Goal: Task Accomplishment & Management: Use online tool/utility

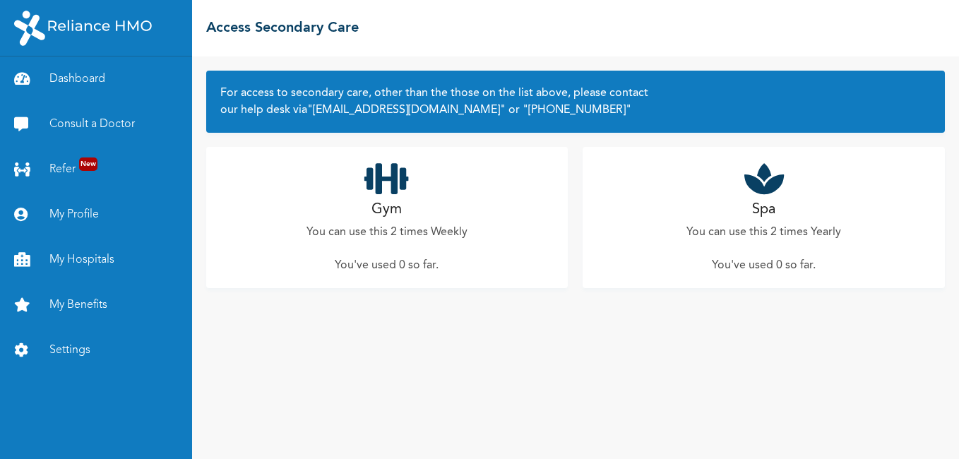
click at [795, 208] on div "Spa You can use this 2 times Yearly You've used 0 so far ." at bounding box center [764, 217] width 362 height 141
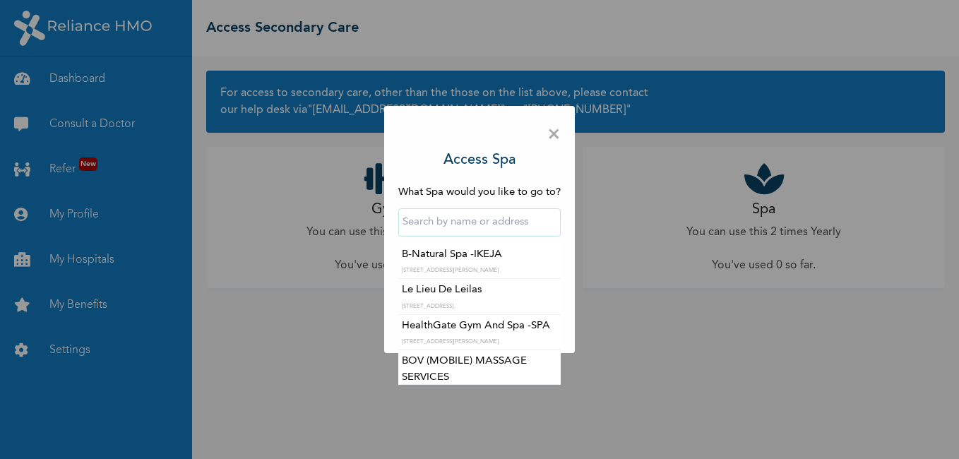
click at [476, 227] on input "text" at bounding box center [479, 222] width 162 height 28
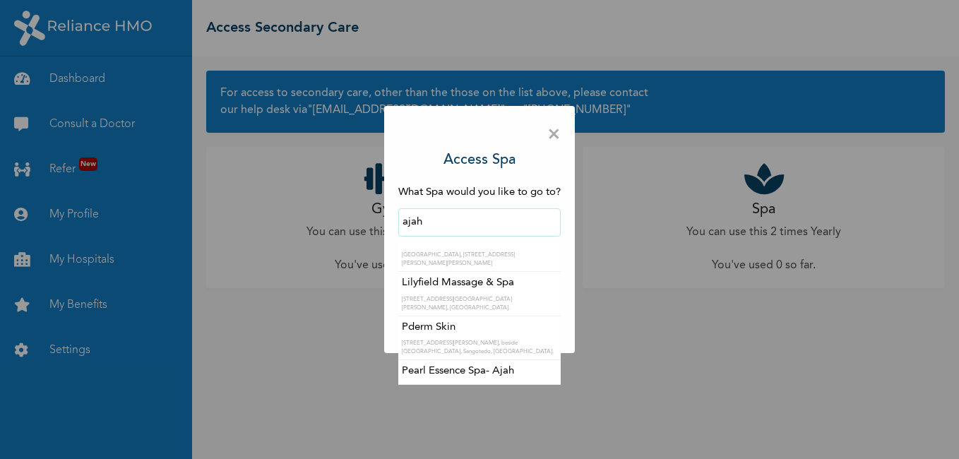
scroll to position [19, 0]
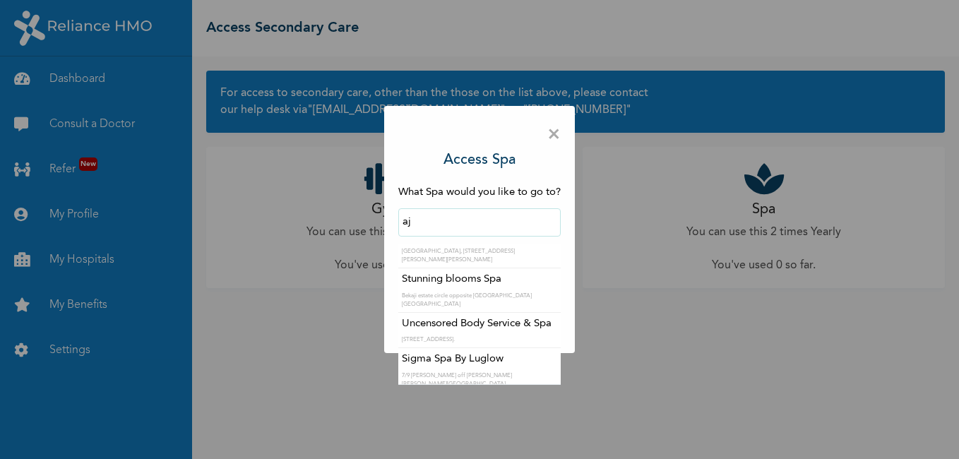
type input "a"
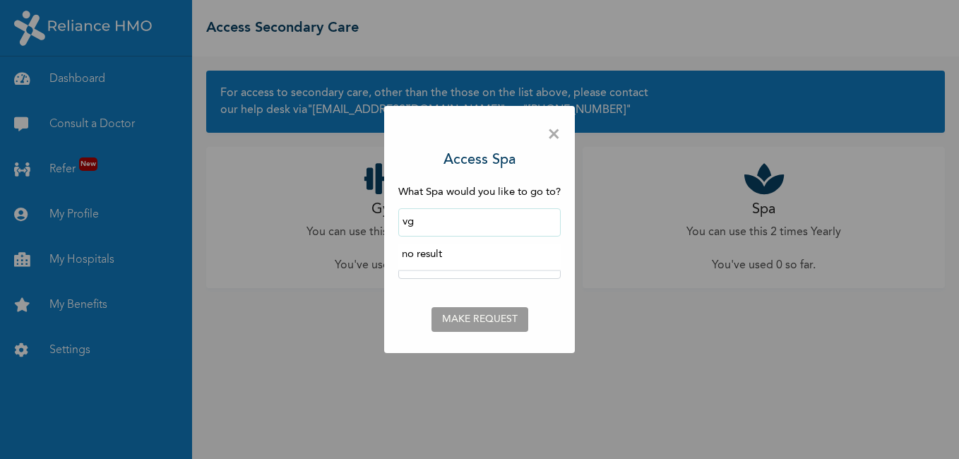
scroll to position [0, 0]
type input "v"
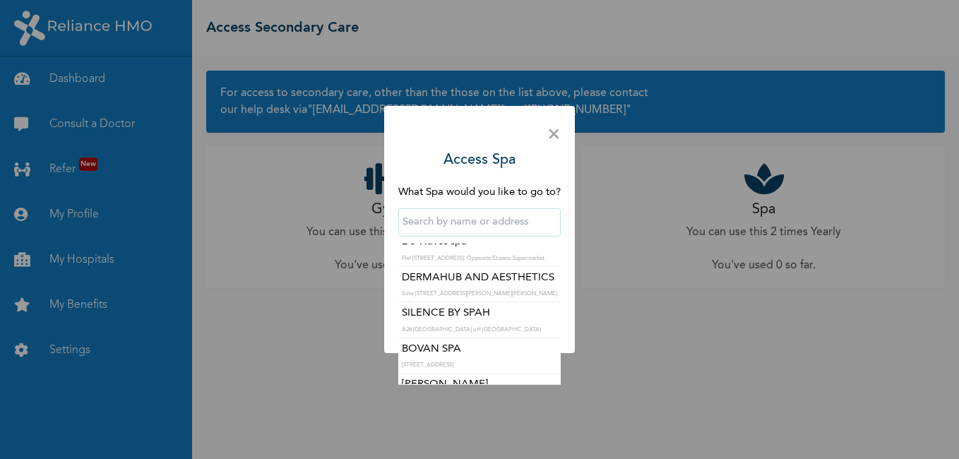
scroll to position [924, 0]
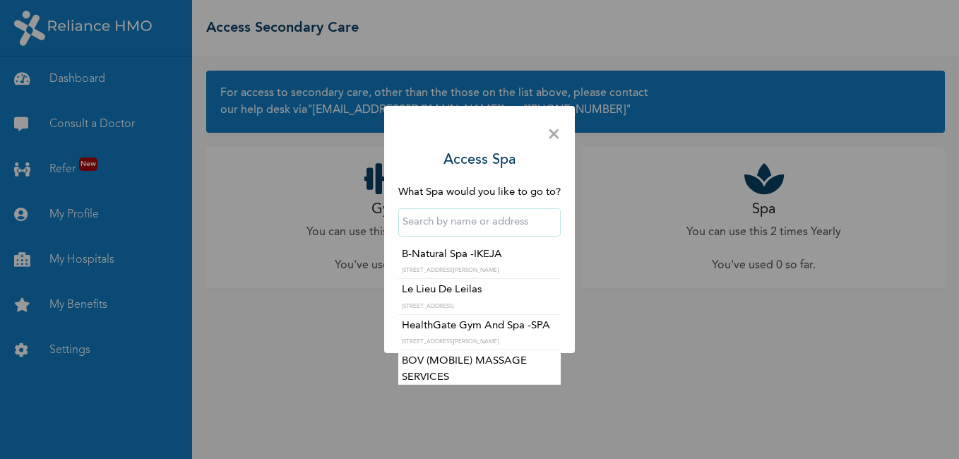
click at [628, 242] on div "× Access Spa What Spa would you like to go to? B-Natural Spa -IKEJA [STREET_ADD…" at bounding box center [479, 229] width 959 height 459
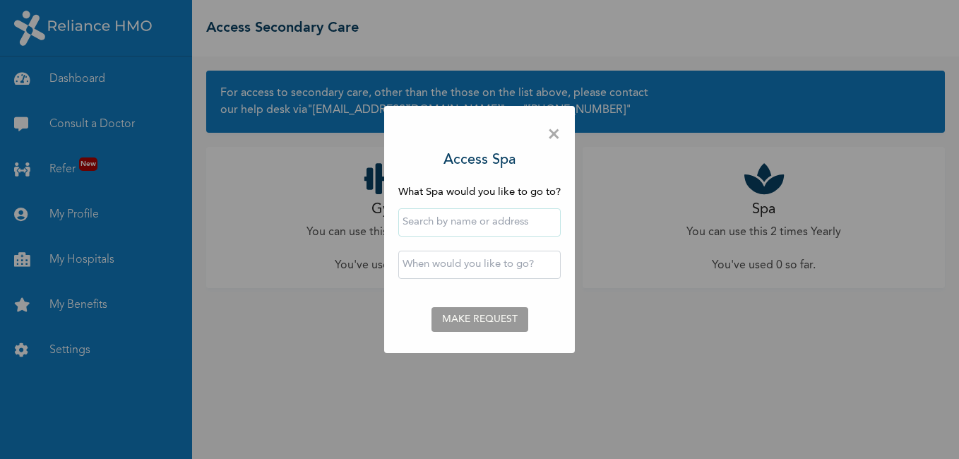
click at [229, 328] on div "× Access Spa What Spa would you like to go to? ‹ [DATE] › Su Mo Tu We Th Fr Sa …" at bounding box center [479, 229] width 959 height 459
click at [561, 138] on span "×" at bounding box center [553, 135] width 13 height 30
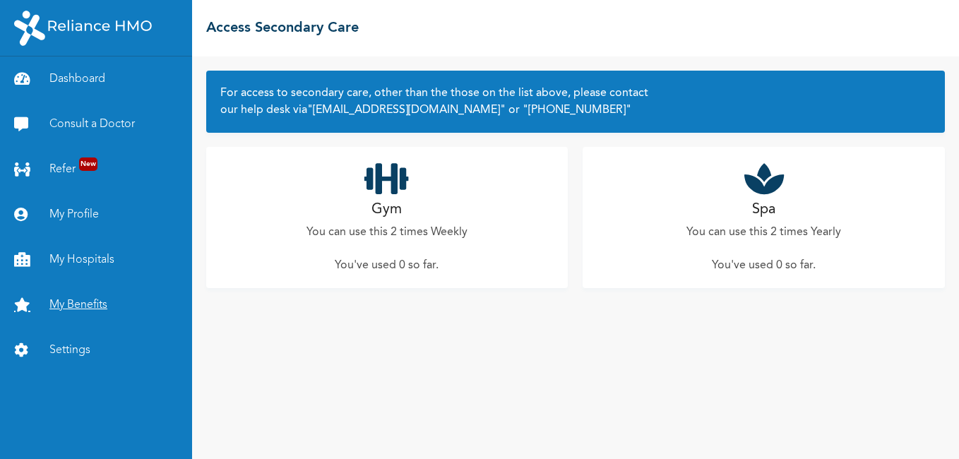
click at [78, 304] on link "My Benefits" at bounding box center [96, 304] width 192 height 45
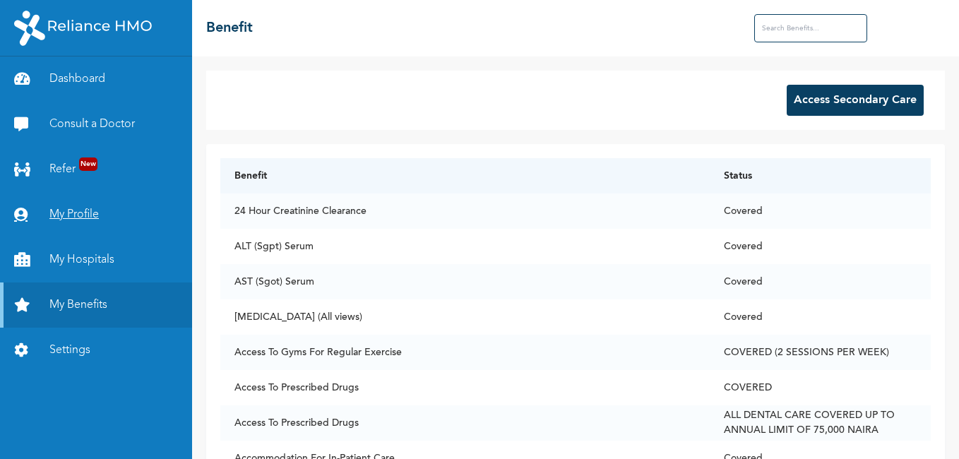
click at [87, 217] on link "My Profile" at bounding box center [96, 214] width 192 height 45
